Goal: Information Seeking & Learning: Learn about a topic

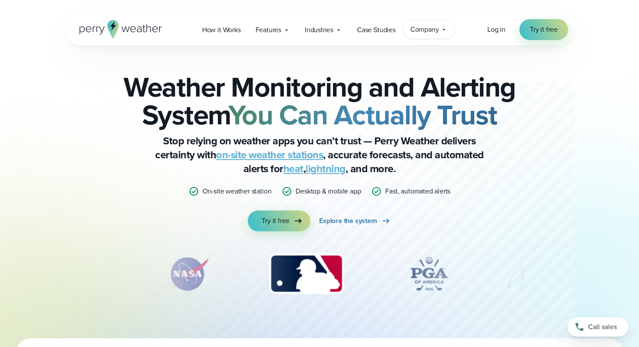
click at [428, 29] on span "Company" at bounding box center [424, 29] width 29 height 10
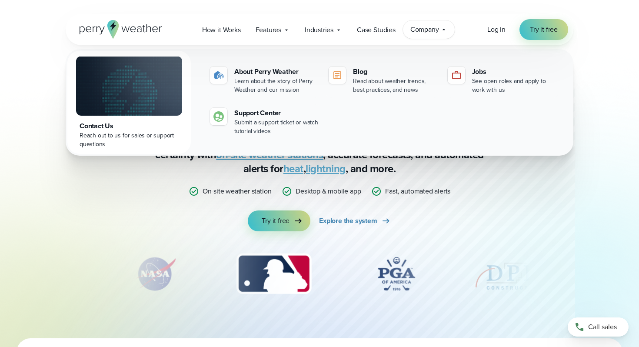
click at [497, 182] on div "Weather Monitoring and Alerting System You Can Actually Trust Stop relying on w…" at bounding box center [319, 152] width 421 height 158
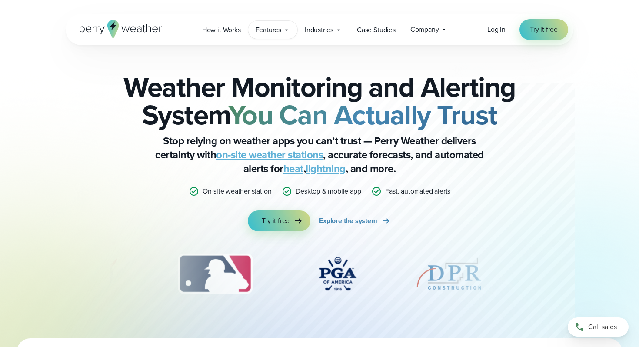
click at [281, 29] on span "Features" at bounding box center [268, 30] width 26 height 10
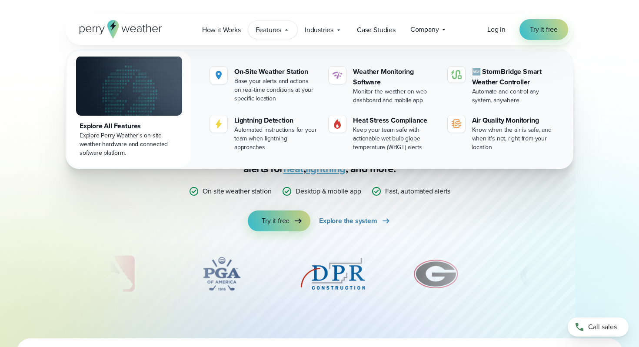
click at [157, 219] on div "Weather Monitoring and Alerting System You Can Actually Trust Stop relying on w…" at bounding box center [319, 152] width 421 height 158
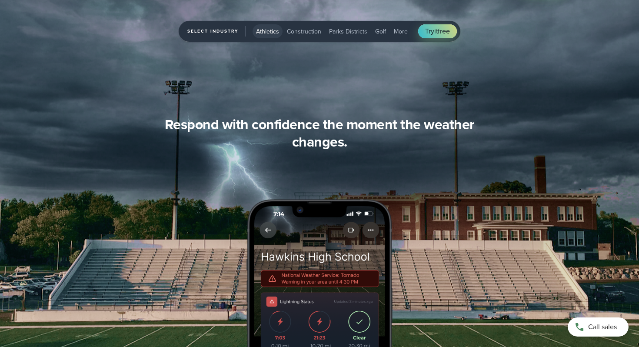
scroll to position [923, 0]
click at [261, 31] on span "Athletics" at bounding box center [267, 31] width 23 height 9
